Goal: Transaction & Acquisition: Purchase product/service

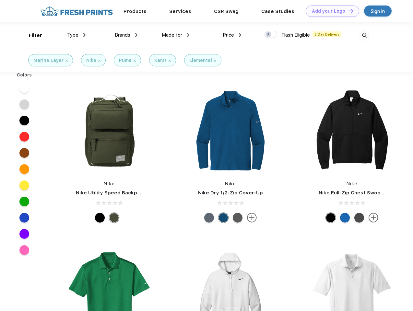
click at [330, 11] on link "Add your Logo Design Tool" at bounding box center [332, 11] width 53 height 11
click at [0, 0] on div "Design Tool" at bounding box center [0, 0] width 0 height 0
click at [348, 11] on link "Add your Logo Design Tool" at bounding box center [332, 11] width 53 height 11
click at [31, 35] on div "Filter" at bounding box center [35, 35] width 13 height 7
click at [76, 35] on span "Type" at bounding box center [72, 35] width 11 height 6
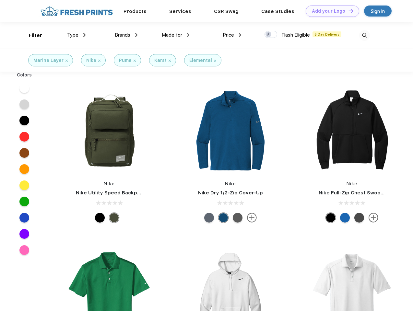
click at [126, 35] on span "Brands" at bounding box center [123, 35] width 16 height 6
click at [176, 35] on span "Made for" at bounding box center [172, 35] width 20 height 6
click at [232, 35] on span "Price" at bounding box center [228, 35] width 11 height 6
click at [271, 35] on div at bounding box center [270, 34] width 13 height 7
click at [269, 35] on input "checkbox" at bounding box center [266, 32] width 4 height 4
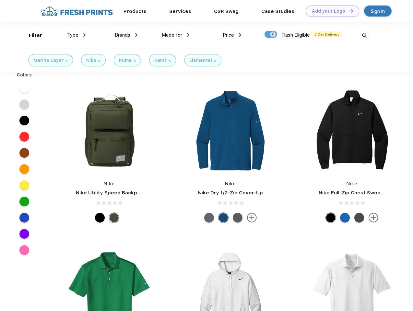
click at [364, 35] on img at bounding box center [364, 35] width 11 height 11
